Goal: Check status

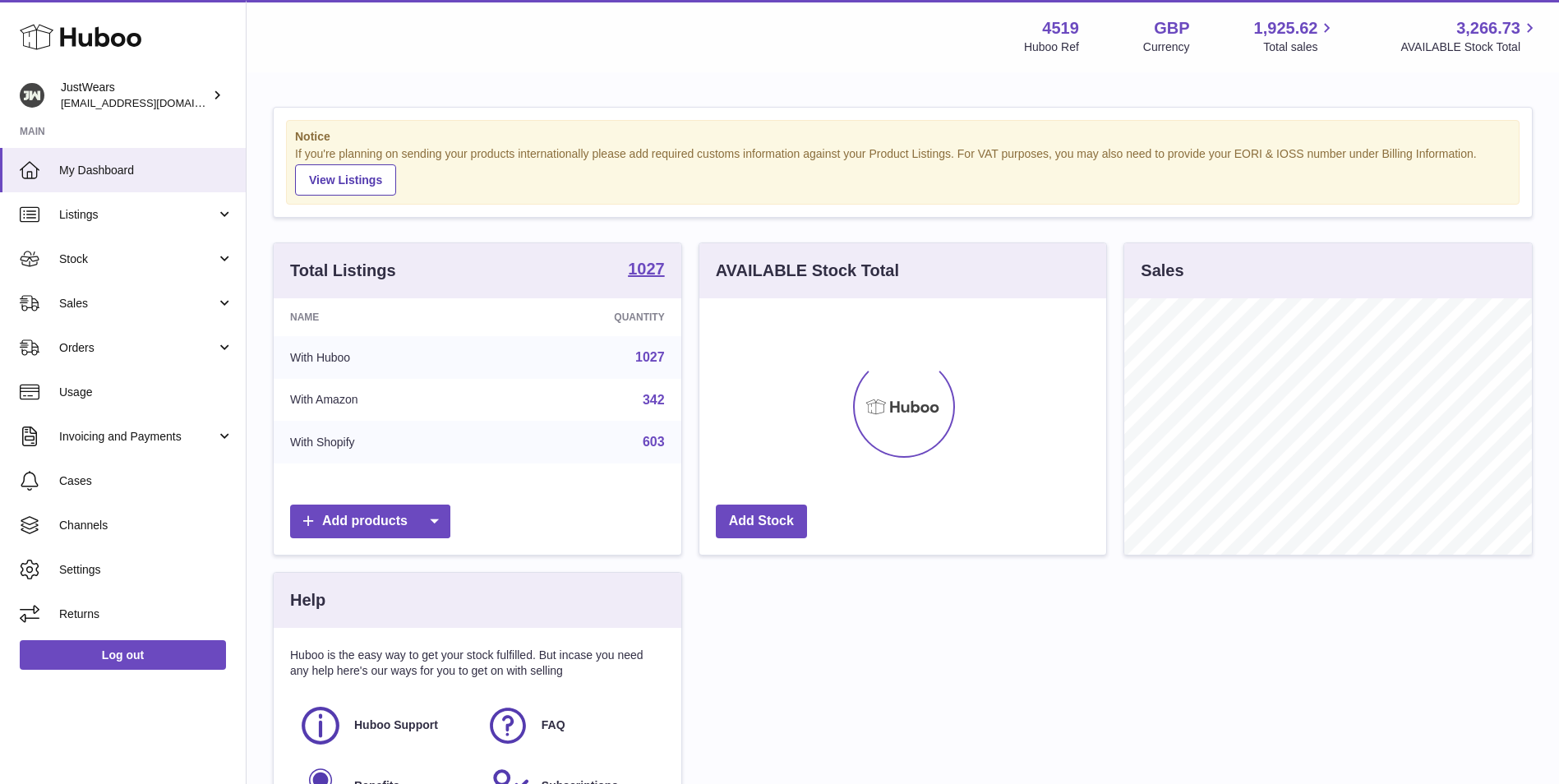
scroll to position [256, 407]
click at [167, 255] on span "Stock" at bounding box center [138, 259] width 157 height 16
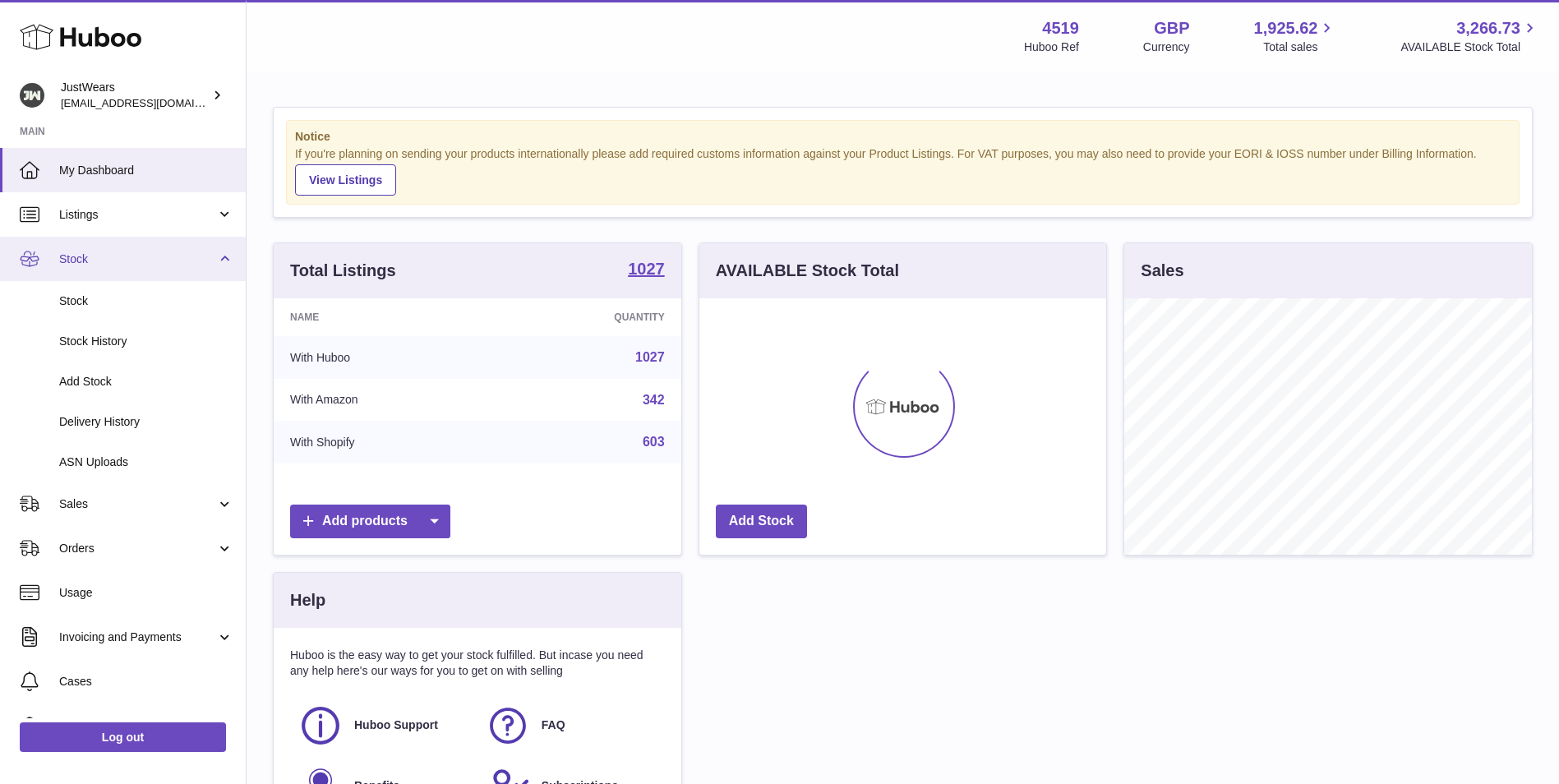
click at [167, 255] on span "Stock" at bounding box center [138, 259] width 157 height 16
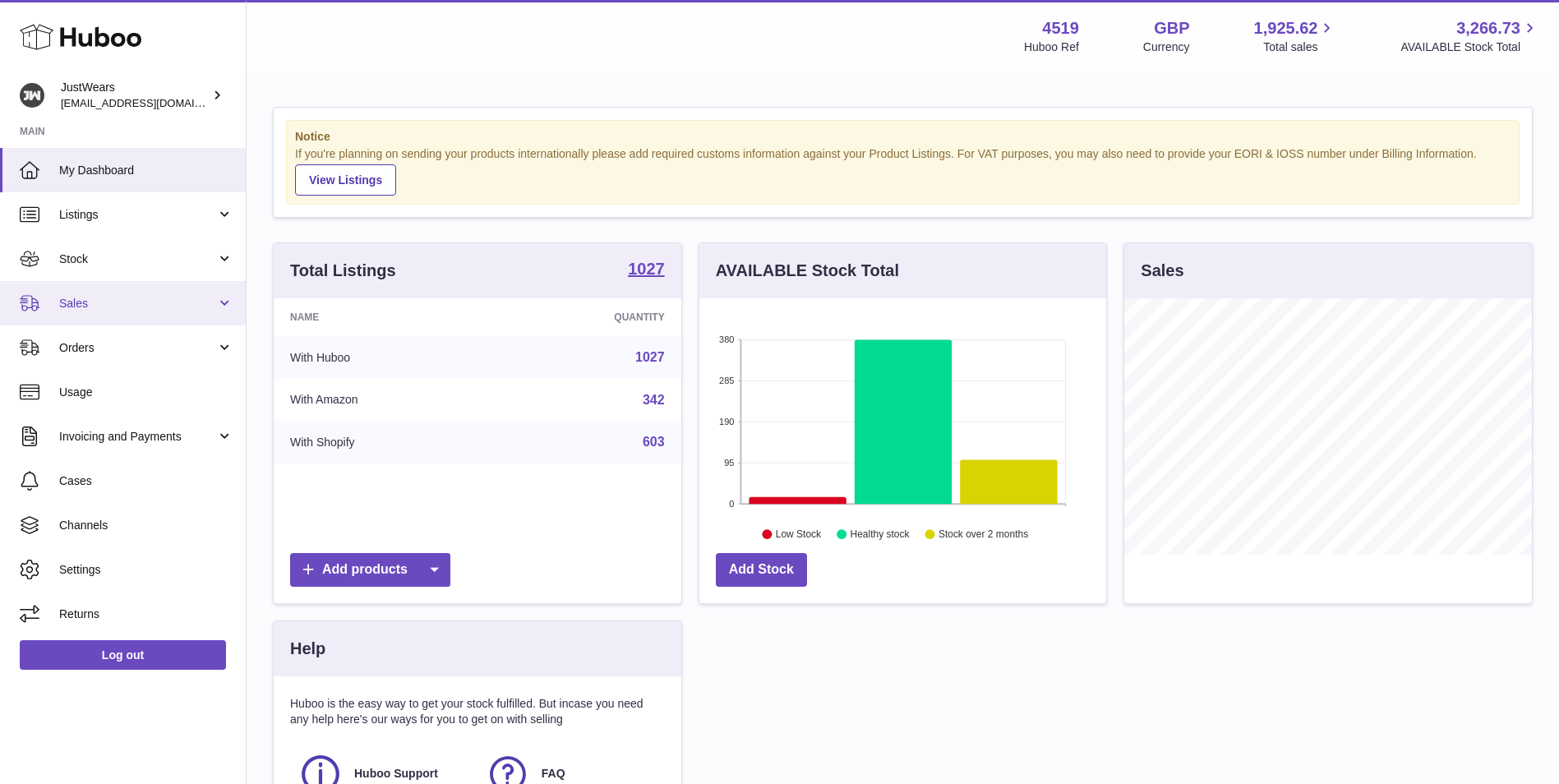
click at [144, 304] on span "Sales" at bounding box center [138, 303] width 157 height 16
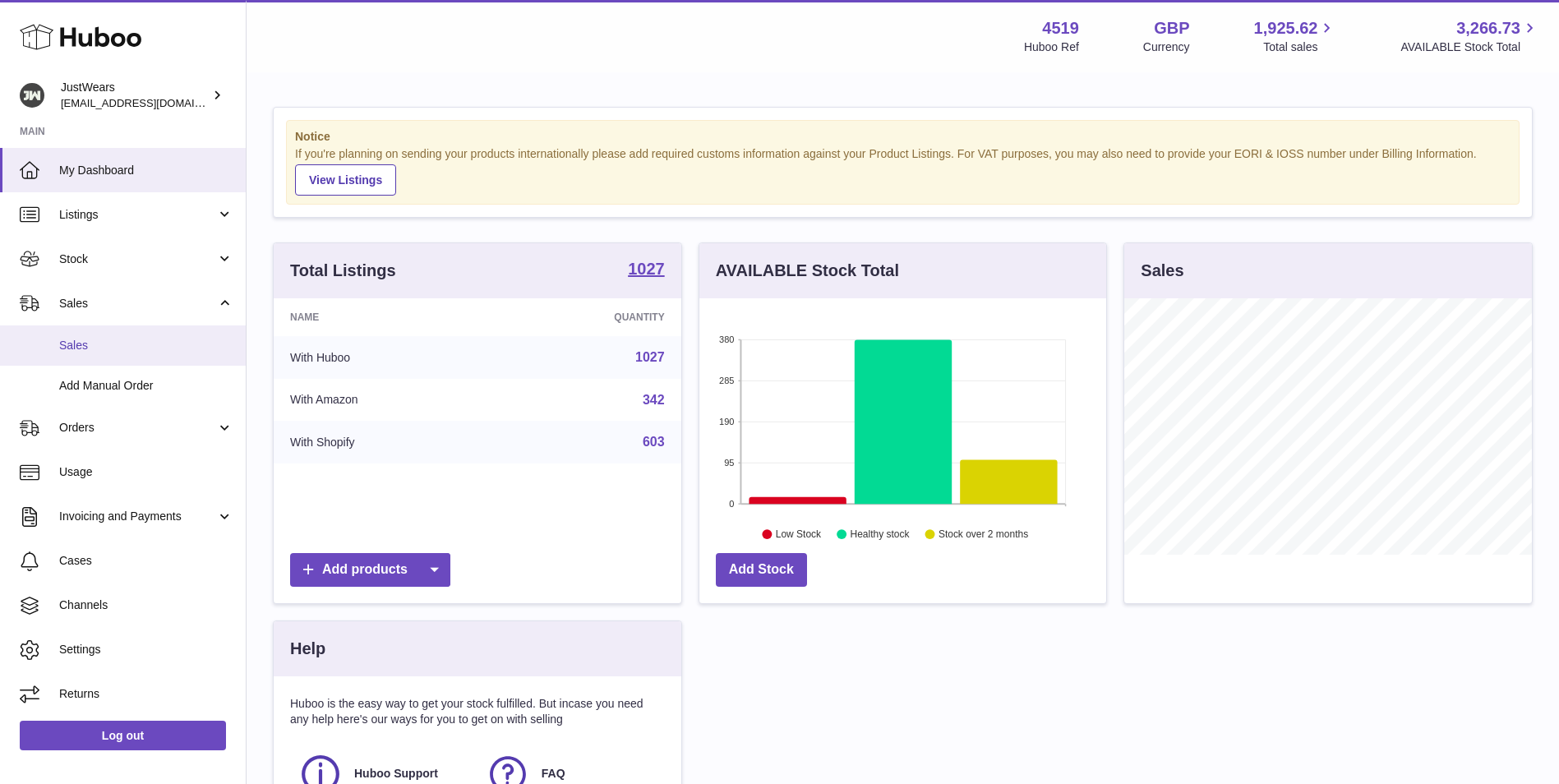
click at [130, 341] on span "Sales" at bounding box center [146, 345] width 174 height 16
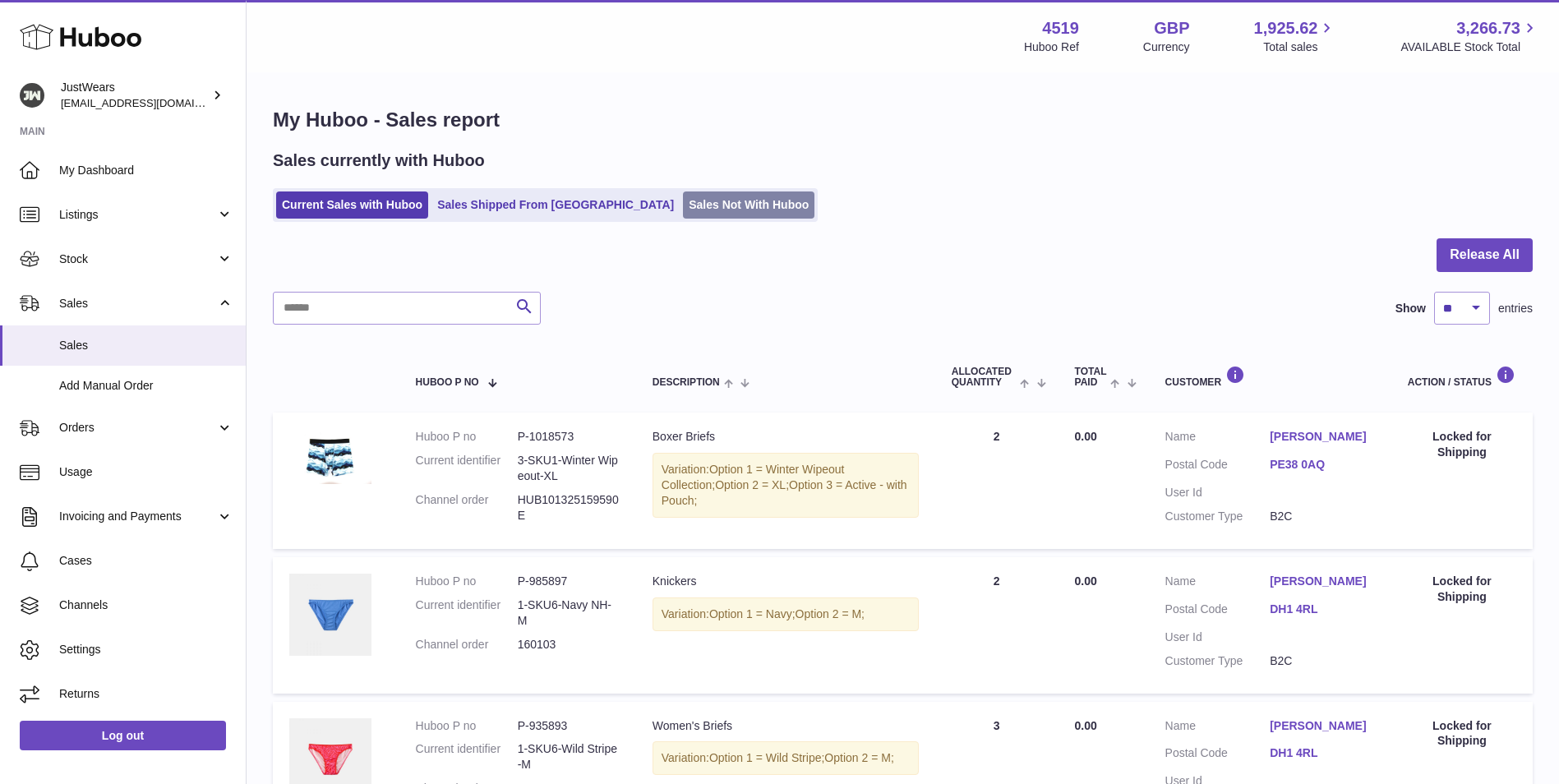
click at [683, 196] on link "Sales Not With Huboo" at bounding box center [749, 205] width 132 height 27
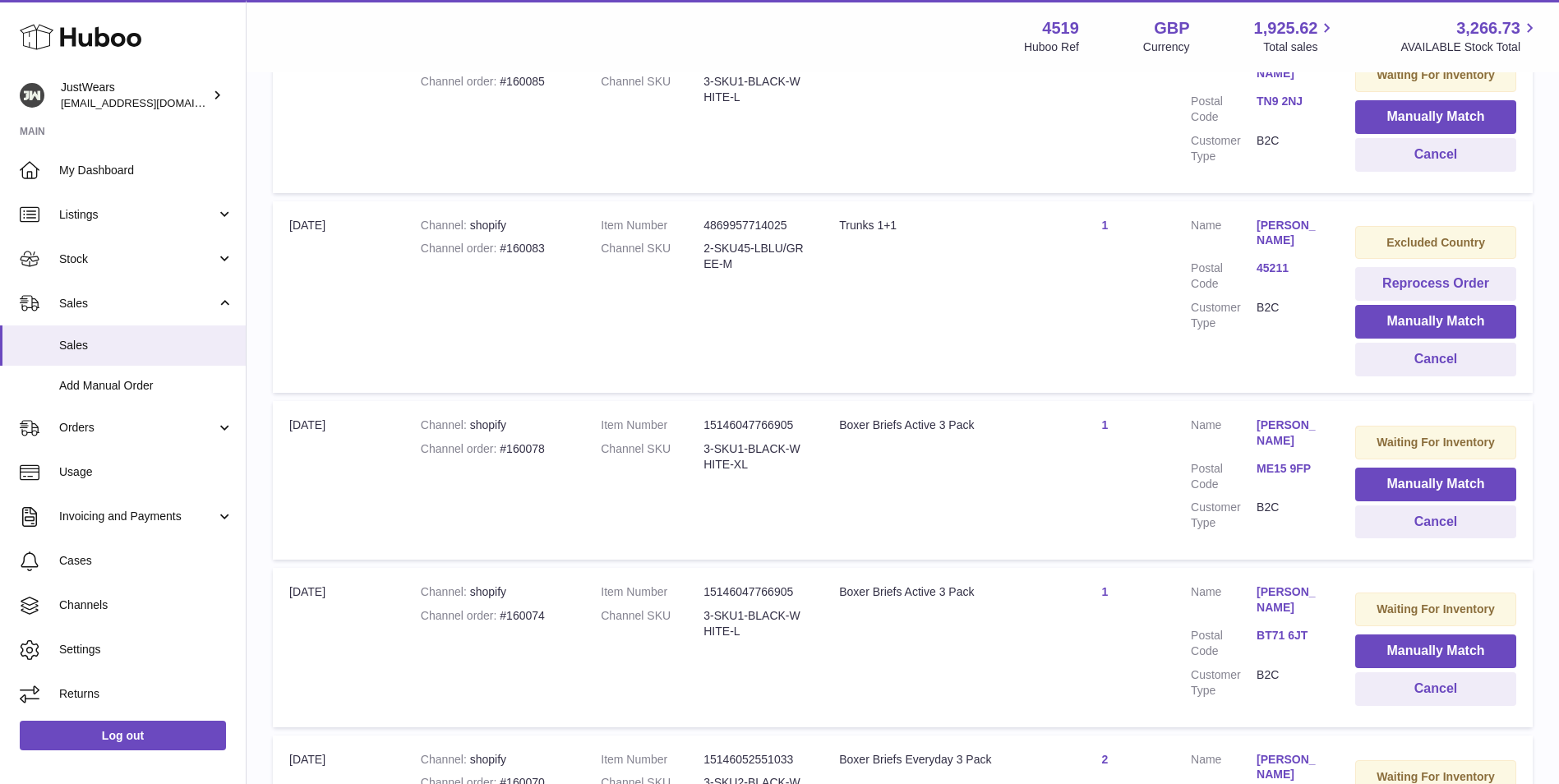
scroll to position [1479, 0]
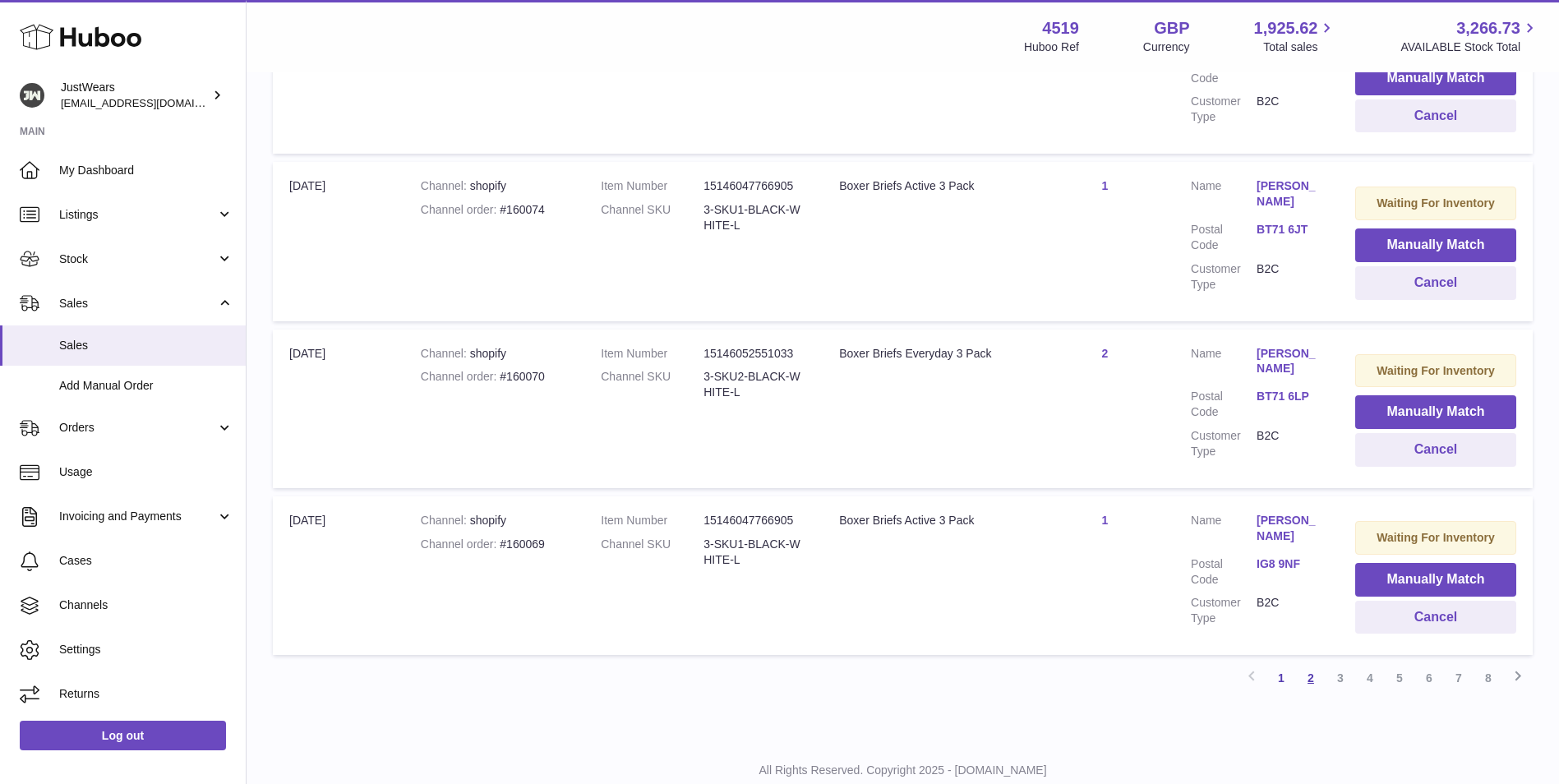
click at [1311, 678] on link "2" at bounding box center [1311, 678] width 30 height 30
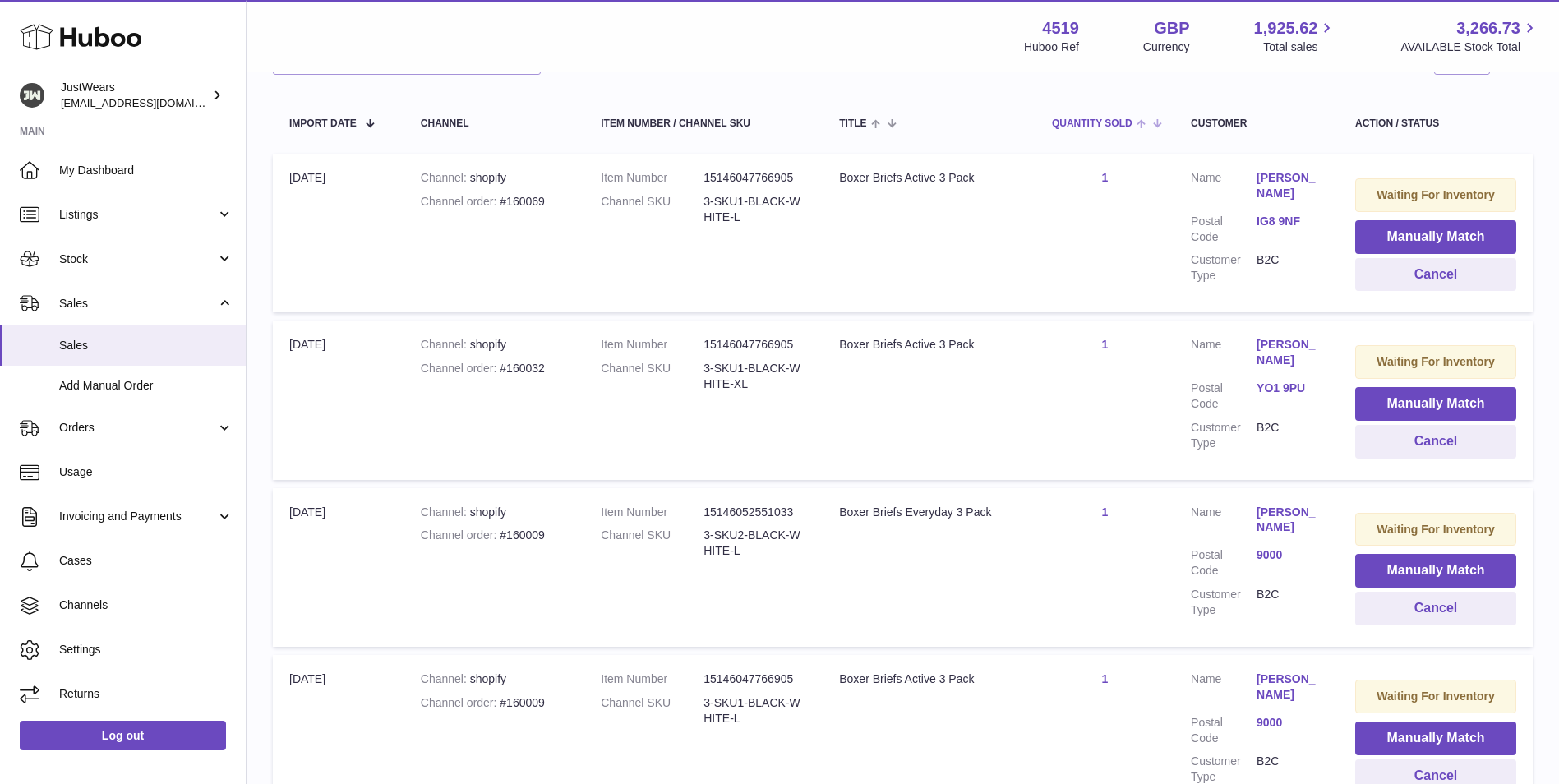
scroll to position [402, 0]
